Goal: Task Accomplishment & Management: Manage account settings

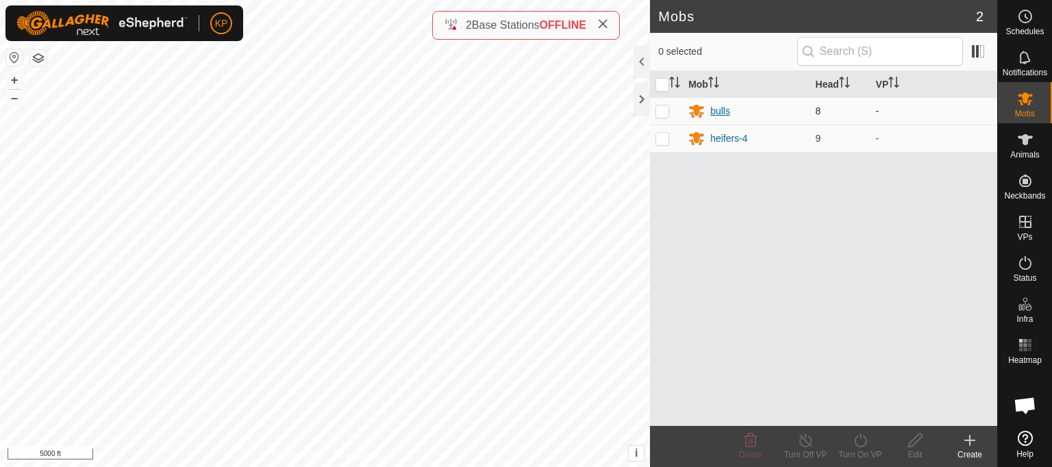
click at [724, 108] on div "bulls" at bounding box center [720, 111] width 20 height 14
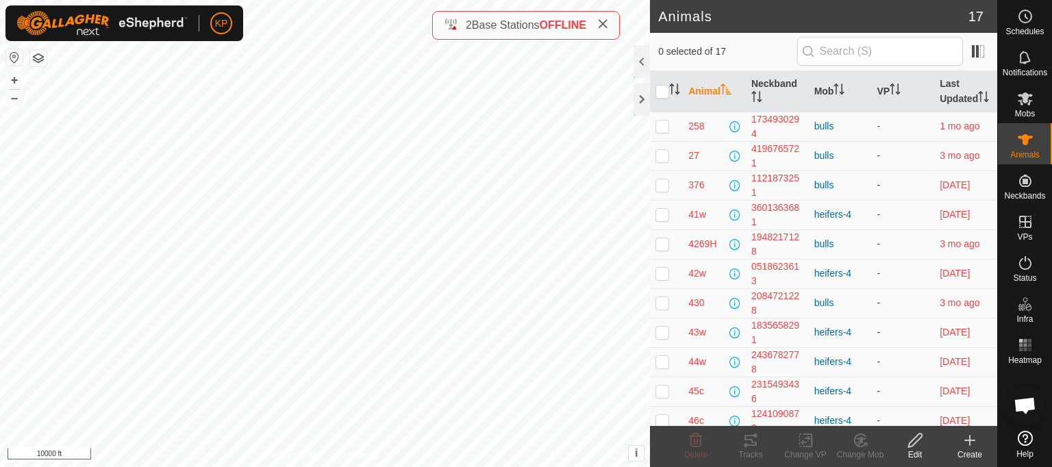
click at [664, 190] on p-checkbox at bounding box center [663, 184] width 14 height 11
checkbox input "true"
click at [749, 440] on icon at bounding box center [751, 440] width 16 height 16
